Goal: Transaction & Acquisition: Purchase product/service

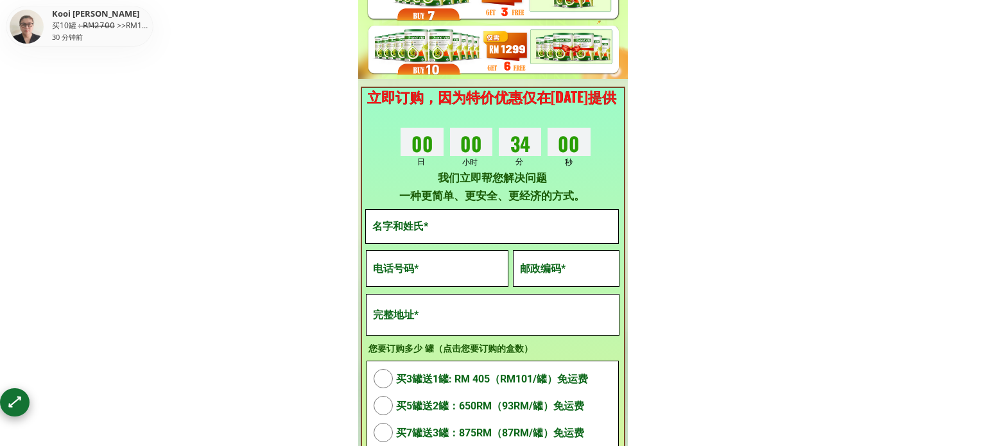
scroll to position [3889, 0]
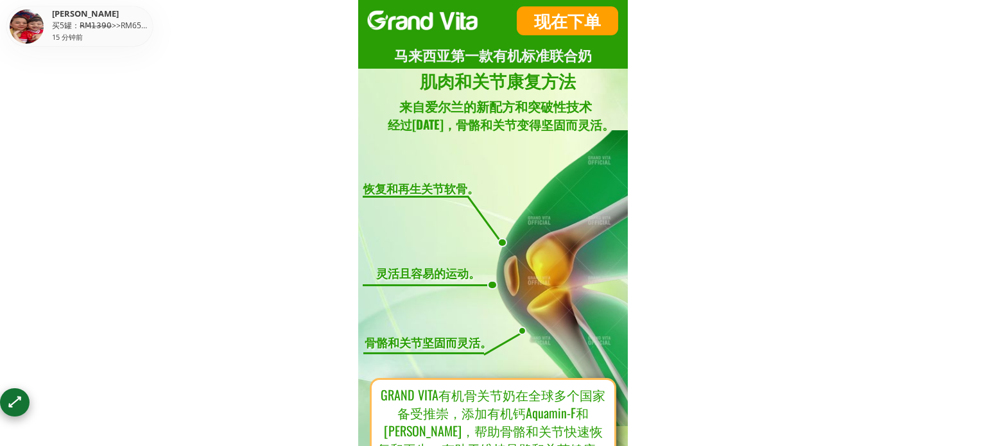
drag, startPoint x: 365, startPoint y: 13, endPoint x: 499, endPoint y: 8, distance: 134.2
click at [499, 8] on div "现在下单" at bounding box center [493, 21] width 270 height 42
